Goal: Navigation & Orientation: Find specific page/section

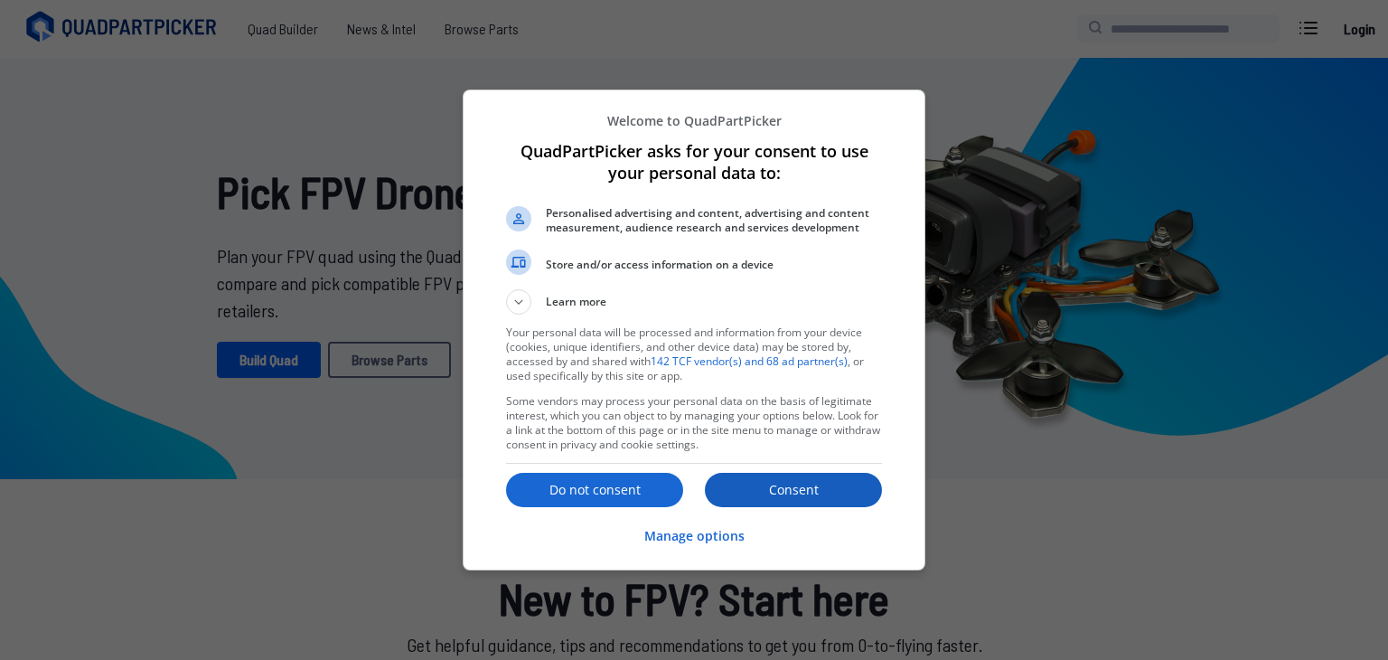
click at [770, 490] on p "Consent" at bounding box center [793, 490] width 177 height 18
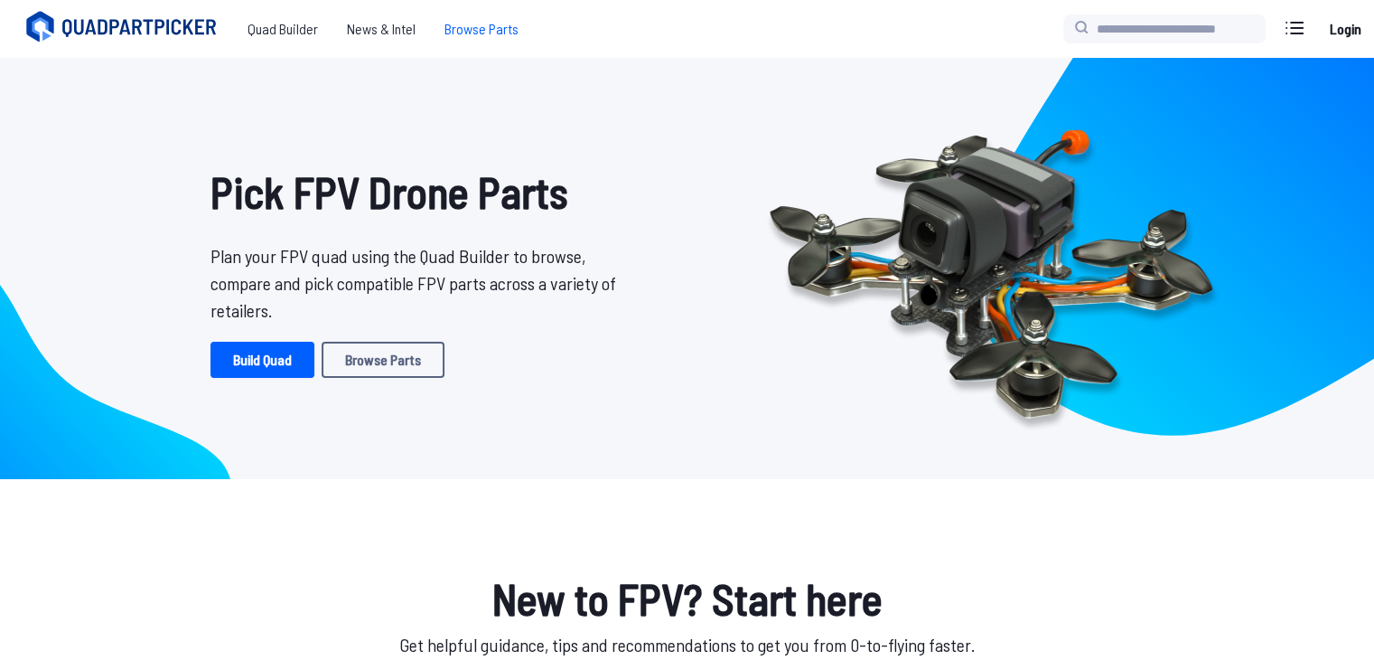
click at [476, 30] on span "Browse Parts" at bounding box center [481, 29] width 103 height 36
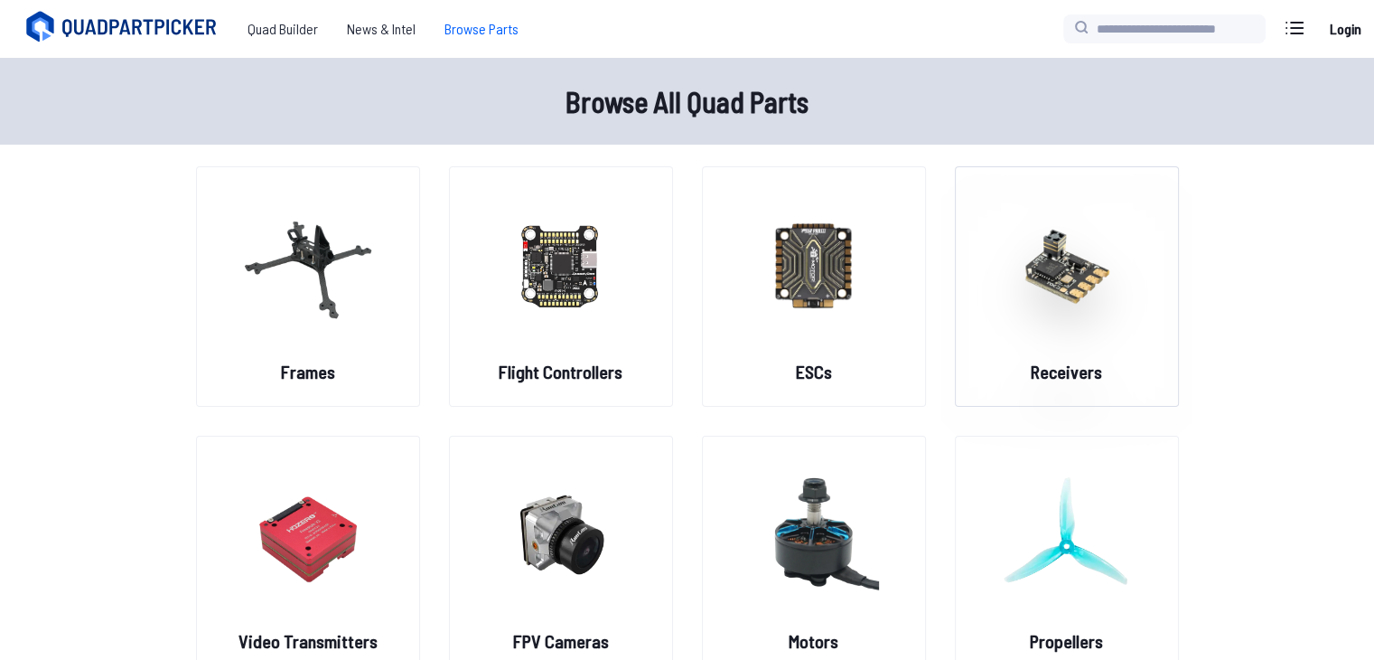
click at [1075, 280] on img at bounding box center [1067, 264] width 130 height 159
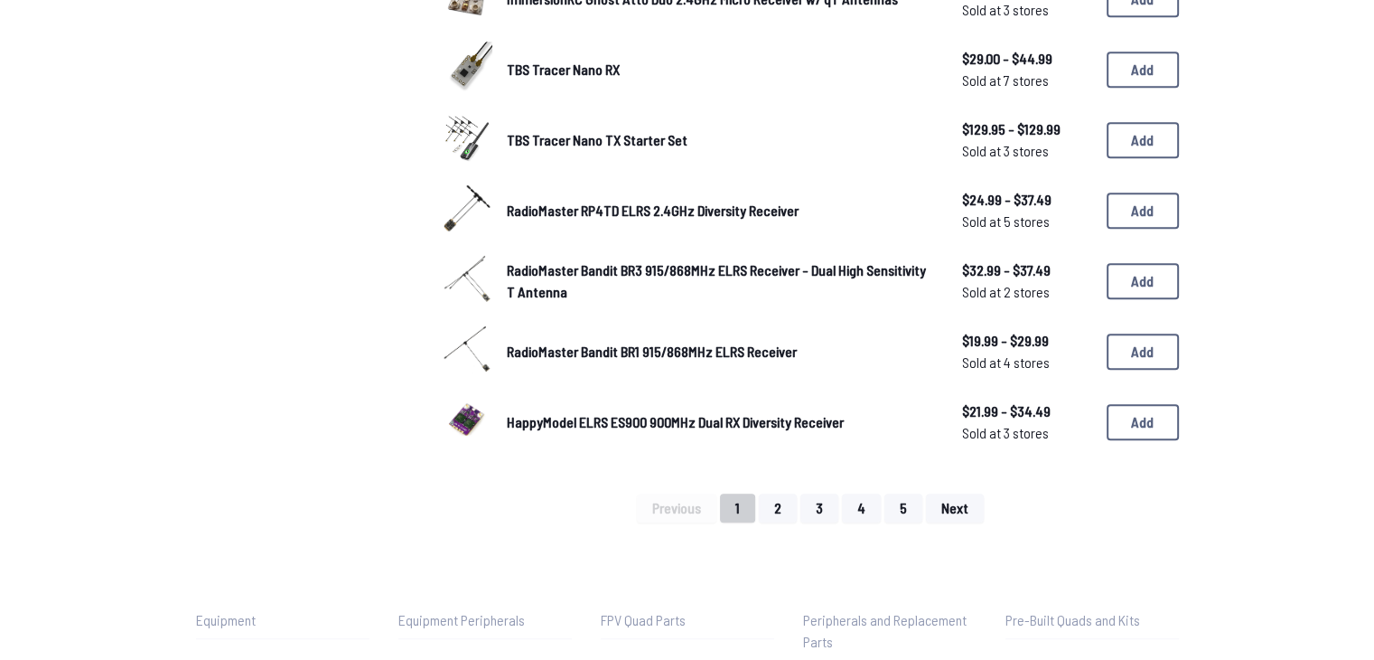
scroll to position [1153, 0]
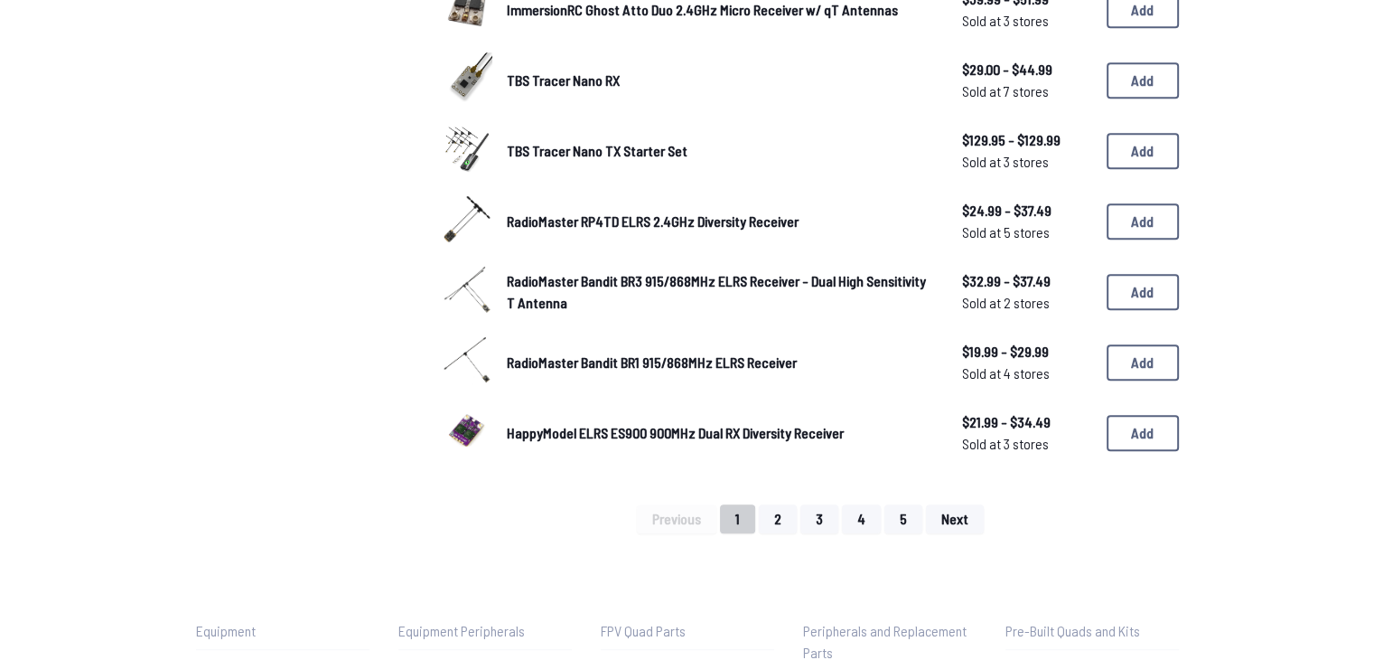
drag, startPoint x: 908, startPoint y: 517, endPoint x: 89, endPoint y: 250, distance: 861.7
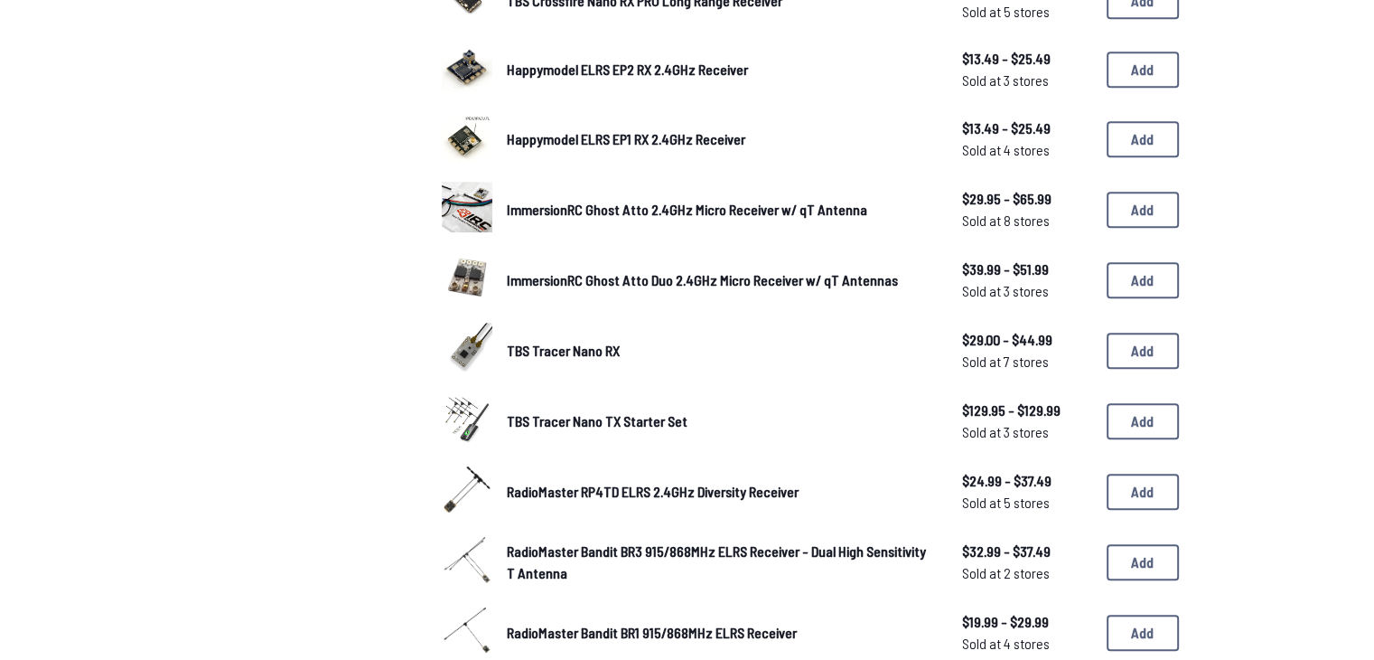
scroll to position [882, 0]
click at [604, 420] on span "TBS Tracer Nano TX Starter Set" at bounding box center [597, 421] width 181 height 17
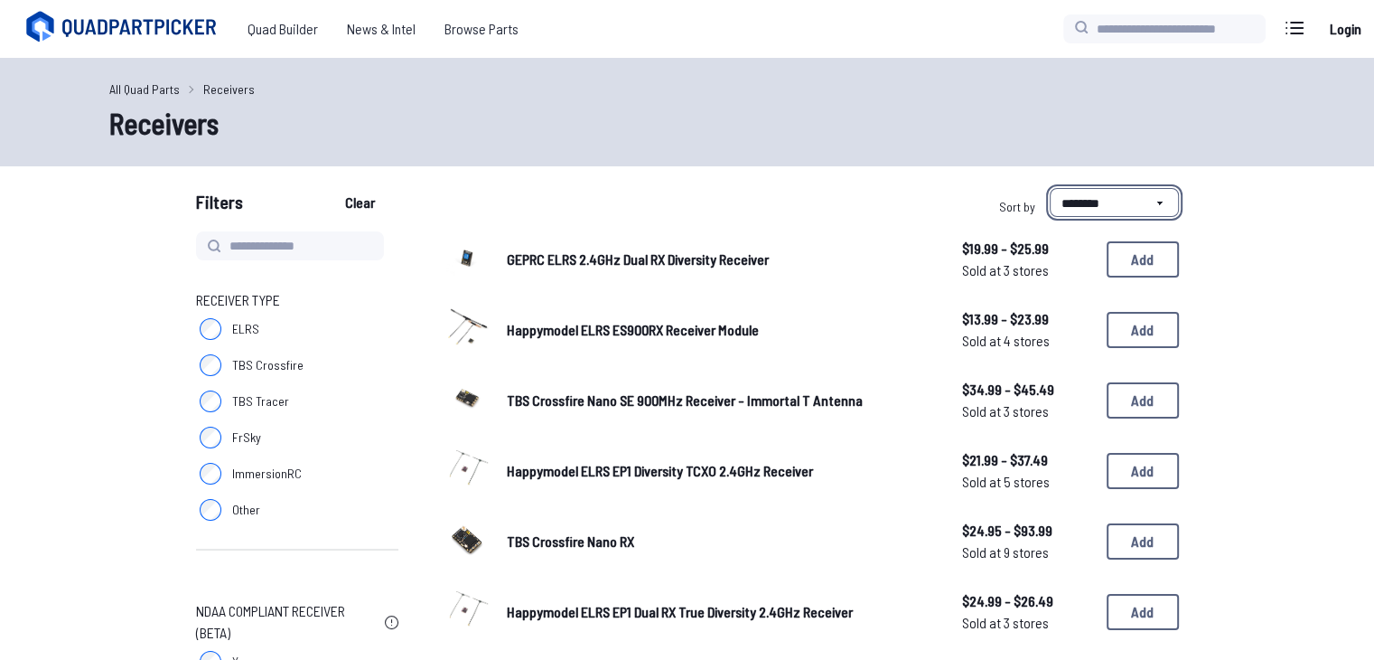
click at [1116, 211] on select "**********" at bounding box center [1114, 202] width 129 height 29
select select "**********"
click at [1050, 188] on select "**********" at bounding box center [1114, 202] width 129 height 29
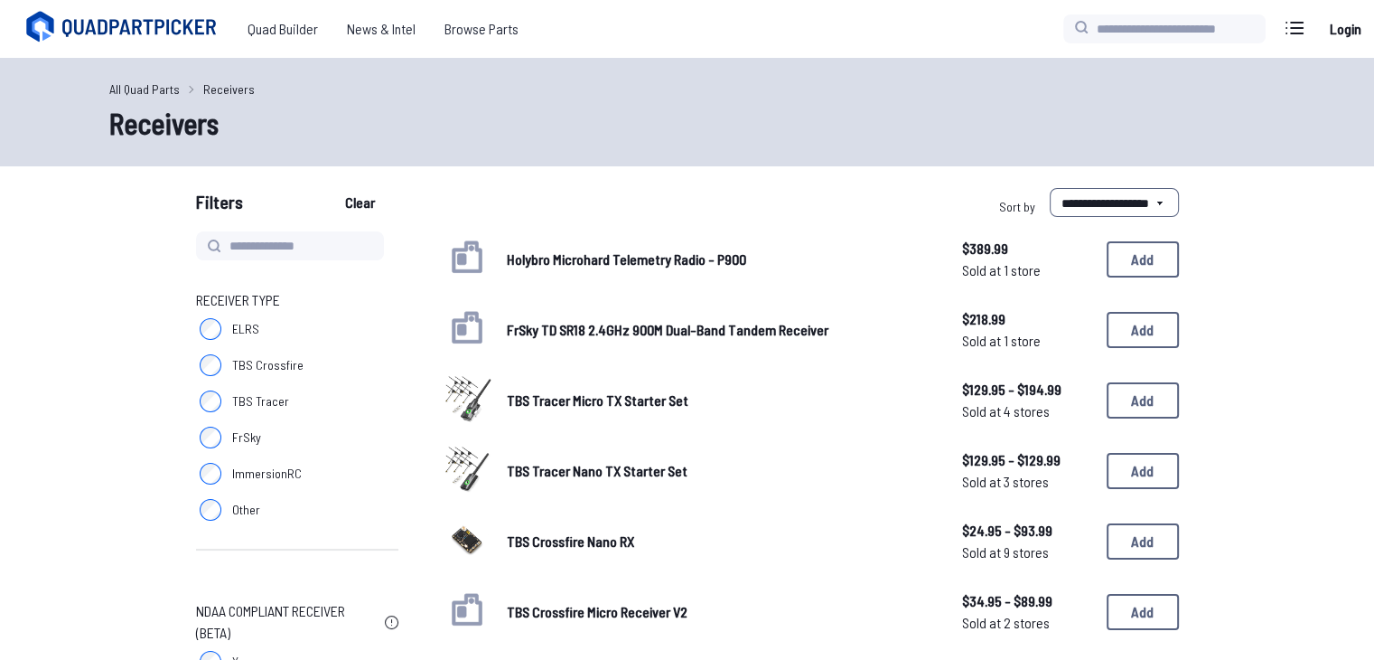
click at [669, 261] on span "Holybro Microhard Telemetry Radio - P900" at bounding box center [626, 258] width 239 height 17
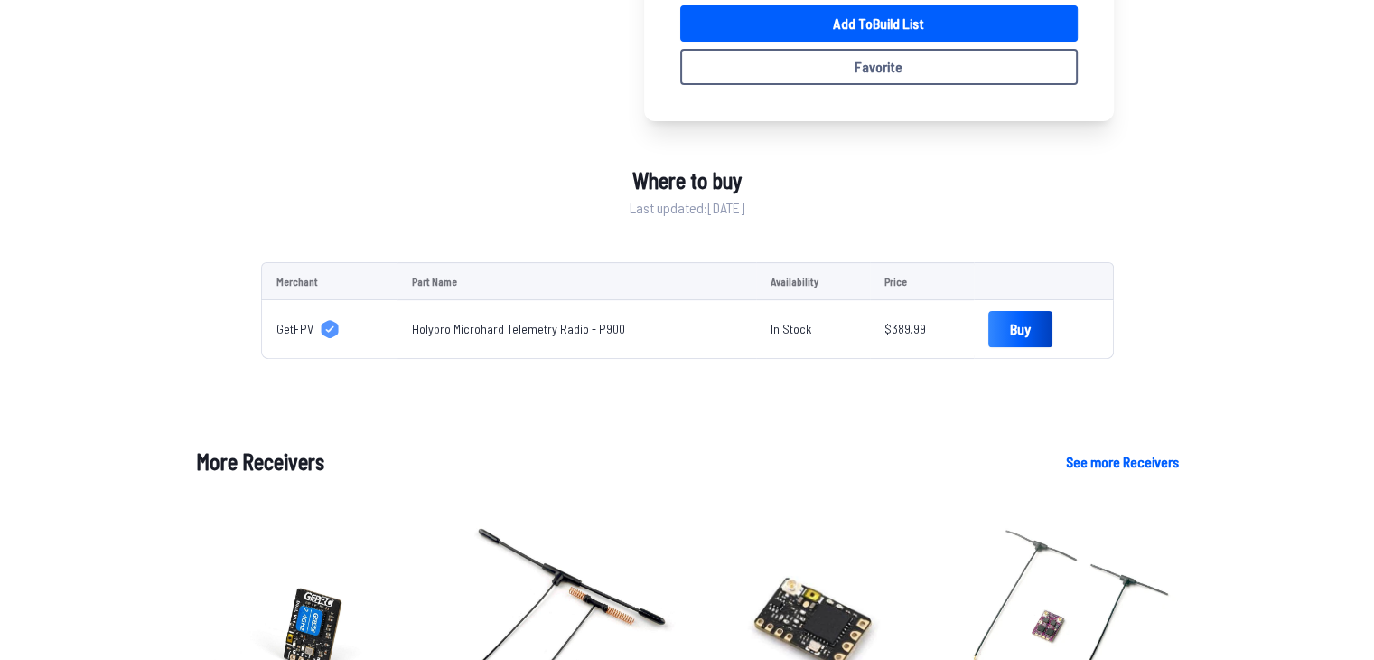
drag, startPoint x: 762, startPoint y: 211, endPoint x: 622, endPoint y: 210, distance: 140.0
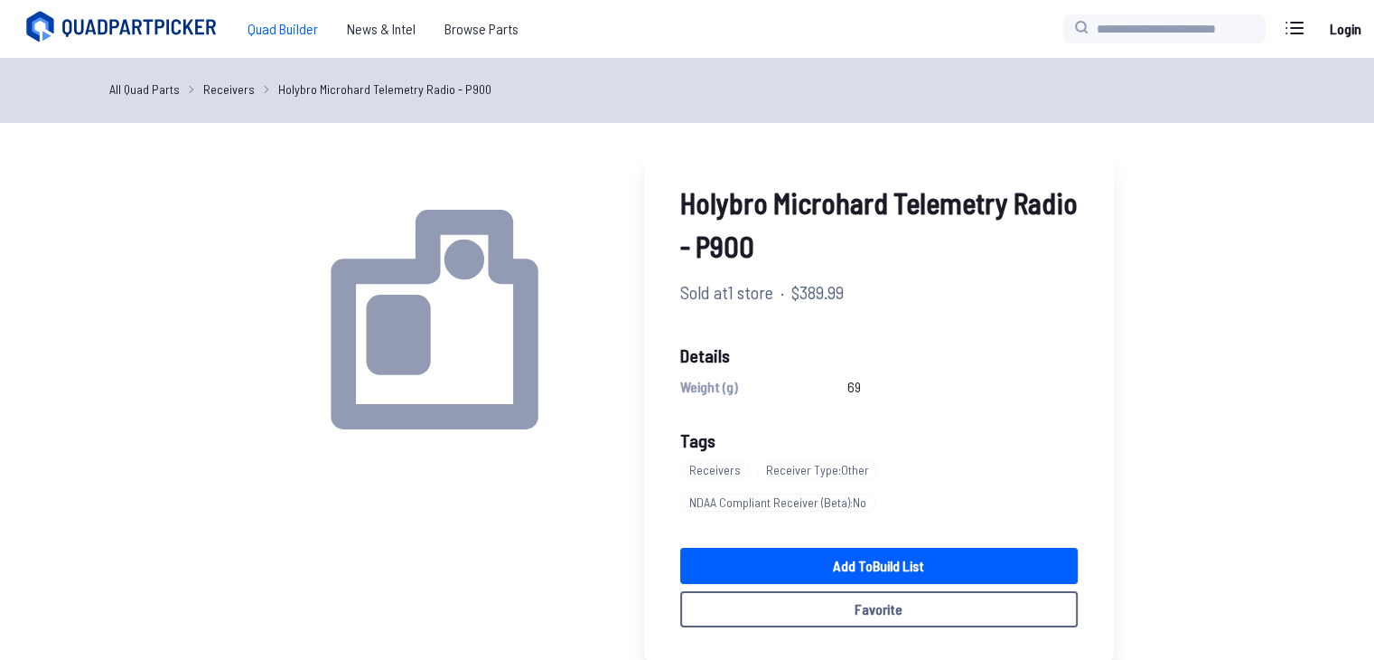
click at [278, 28] on span "Quad Builder" at bounding box center [282, 29] width 99 height 36
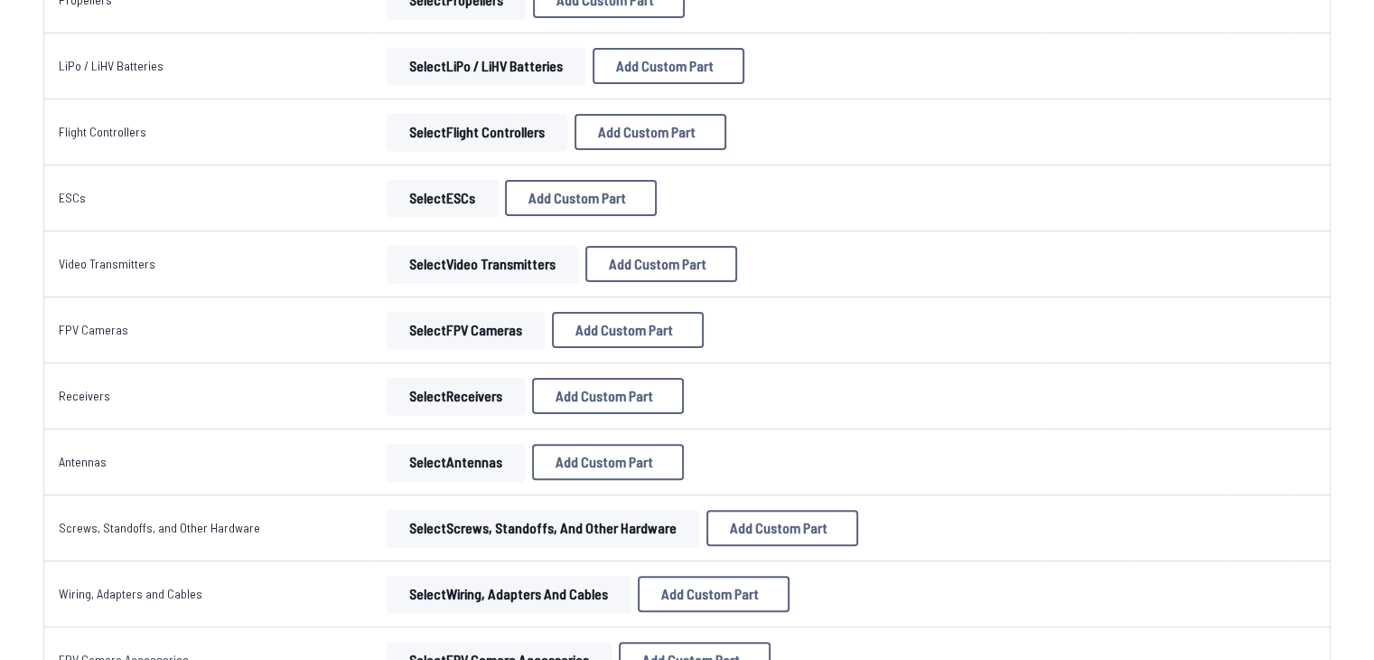
scroll to position [452, 0]
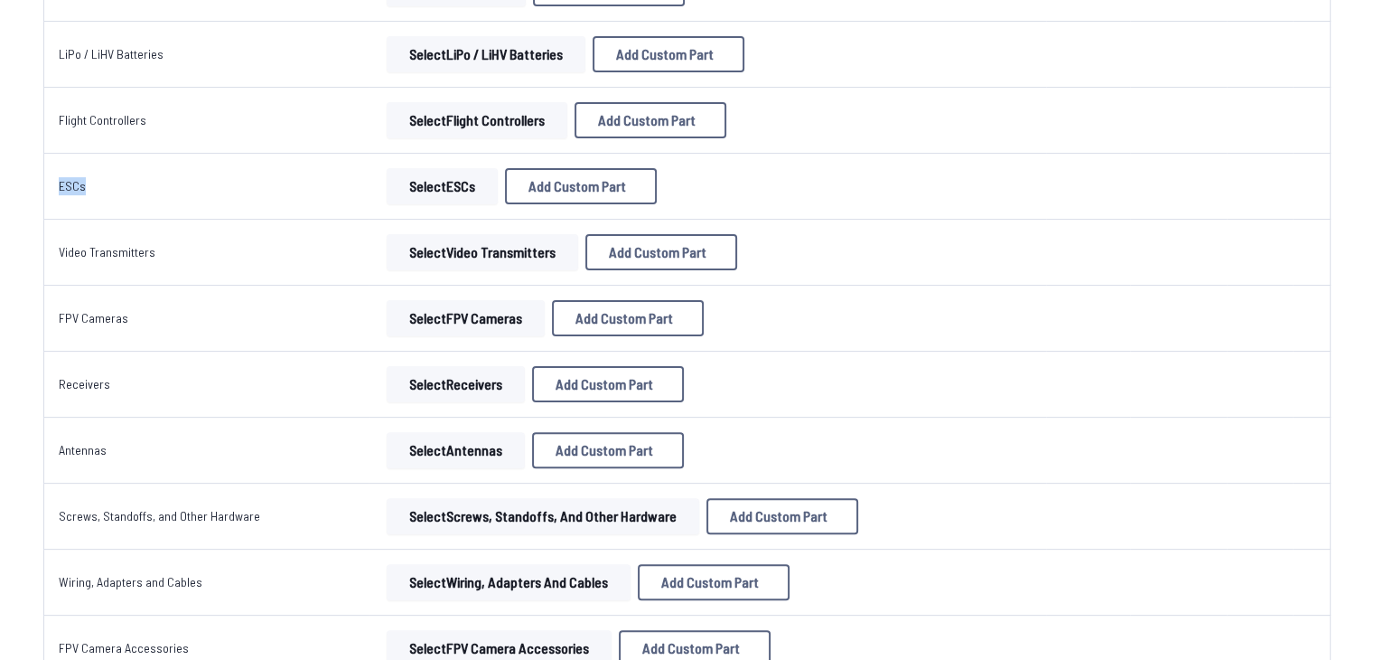
drag, startPoint x: 90, startPoint y: 180, endPoint x: 45, endPoint y: 182, distance: 45.2
click at [45, 182] on td "ESCs" at bounding box center [205, 187] width 325 height 66
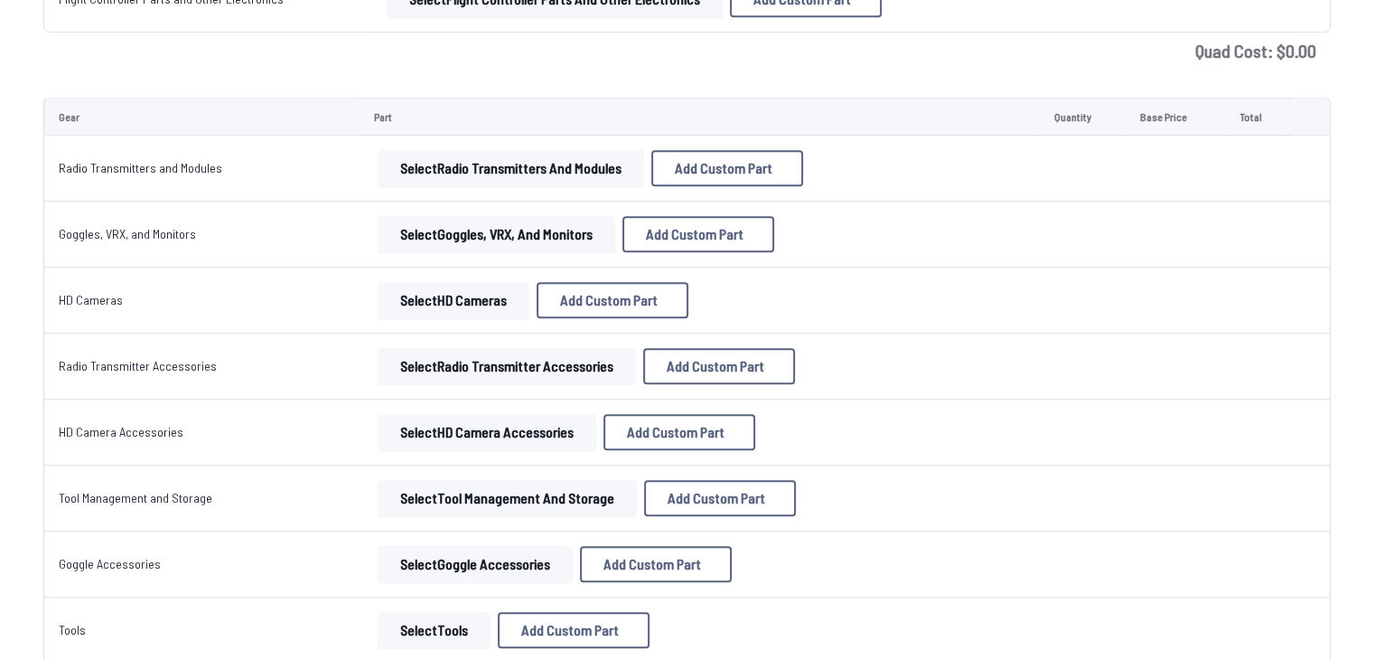
scroll to position [1265, 0]
